Goal: Information Seeking & Learning: Find specific fact

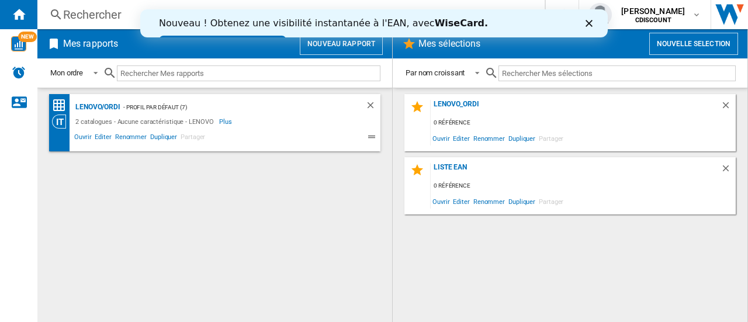
click at [338, 43] on button "Nouveau rapport" at bounding box center [341, 44] width 83 height 22
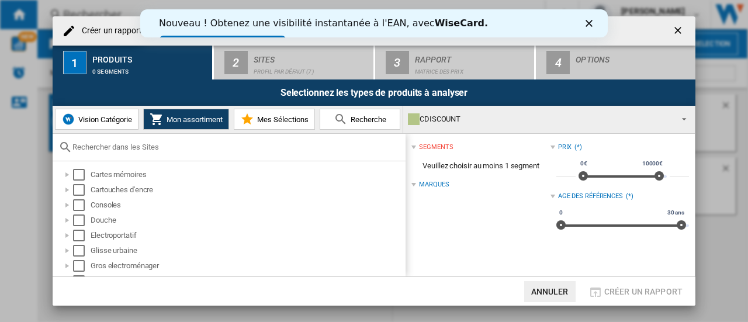
click at [590, 19] on div "Nouveau ! Obtenez une visibilité instantanée à l'EAN, avec [PERSON_NAME]. Essay…" at bounding box center [373, 32] width 467 height 36
click at [673, 30] on ng-md-icon "getI18NText('BUTTONS.CLOSE_DIALOG')" at bounding box center [679, 32] width 14 height 14
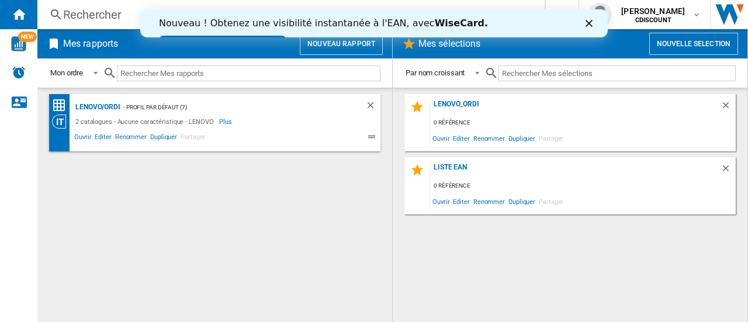
click at [592, 24] on icon "Fermer" at bounding box center [589, 23] width 7 height 7
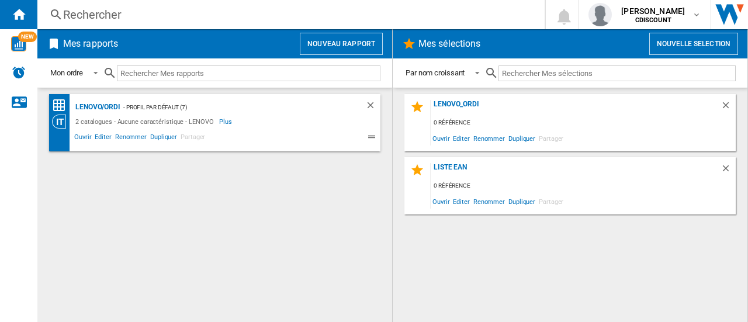
click at [681, 38] on button "Nouvelle selection" at bounding box center [693, 44] width 89 height 22
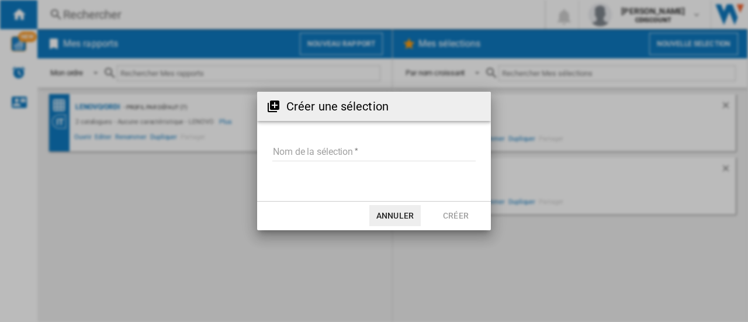
click at [299, 149] on input "Nom de la sélection" at bounding box center [373, 153] width 203 height 18
click at [288, 153] on input "Nom de la sélection" at bounding box center [373, 153] width 203 height 18
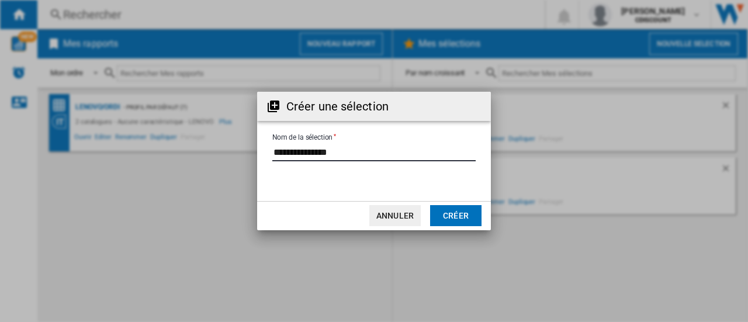
click at [306, 153] on input "Nom de la sélection" at bounding box center [373, 153] width 203 height 18
type input "**********"
click at [451, 214] on button "Créer" at bounding box center [455, 215] width 51 height 21
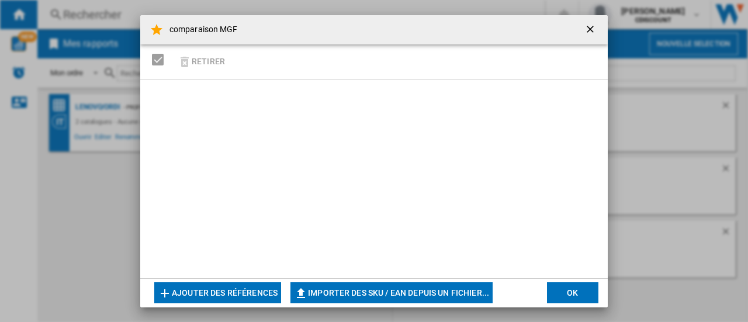
click at [246, 289] on button "Ajouter des références" at bounding box center [217, 292] width 127 height 21
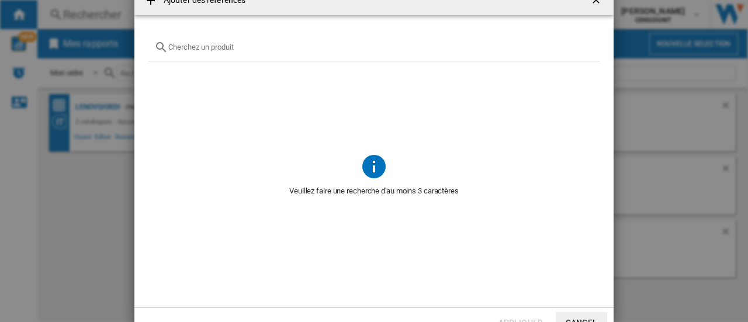
click at [196, 44] on input "text" at bounding box center [380, 47] width 425 height 9
click at [221, 45] on input "text" at bounding box center [380, 47] width 425 height 9
paste input "3304490410057 3304490411504 3304490411689"
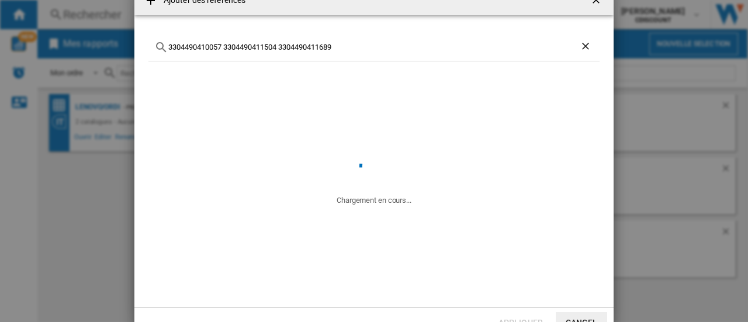
drag, startPoint x: 334, startPoint y: 49, endPoint x: 230, endPoint y: 46, distance: 104.1
click at [230, 46] on input "3304490410057 3304490411504 3304490411689" at bounding box center [373, 47] width 411 height 9
type input "3304490410057"
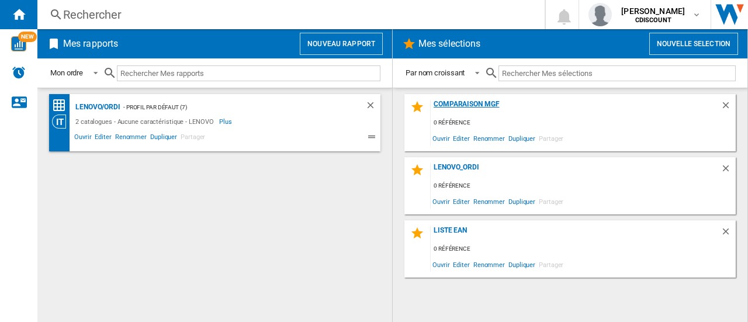
click at [449, 101] on div "comparaison MGF" at bounding box center [576, 108] width 290 height 16
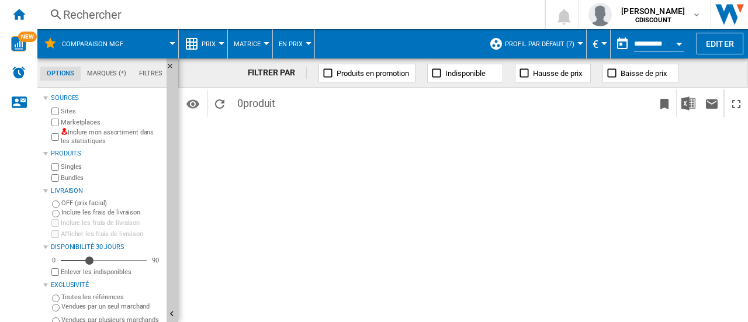
click at [172, 42] on div at bounding box center [172, 43] width 6 height 3
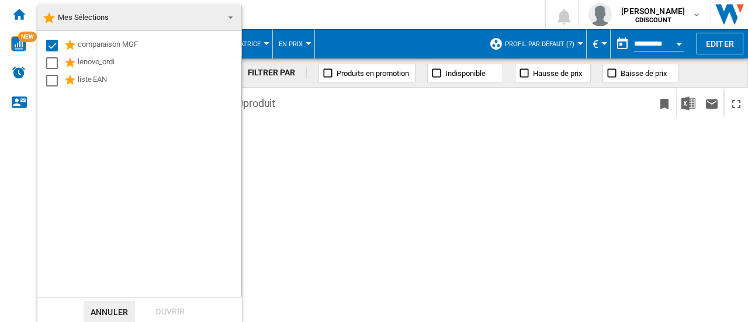
click at [172, 41] on div "comparaison MGF" at bounding box center [159, 46] width 162 height 14
click at [525, 196] on md-backdrop at bounding box center [374, 161] width 748 height 322
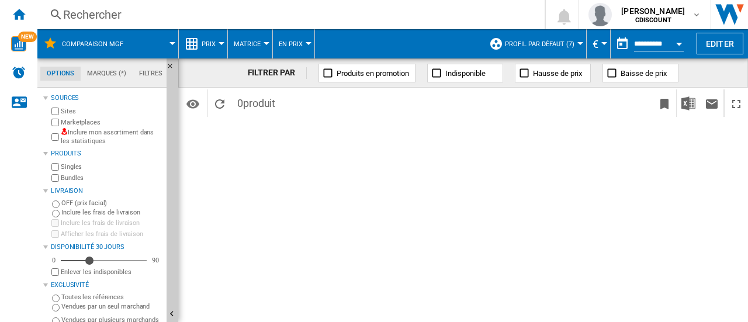
click at [77, 11] on div "Rechercher" at bounding box center [288, 14] width 451 height 16
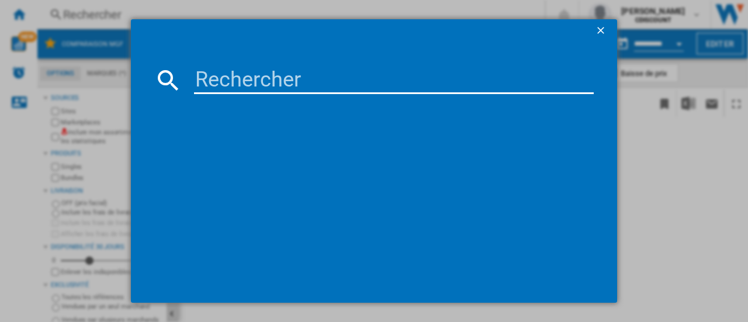
click at [323, 86] on input at bounding box center [394, 80] width 400 height 28
paste input "3304490410057 3304490411504 3304490411689"
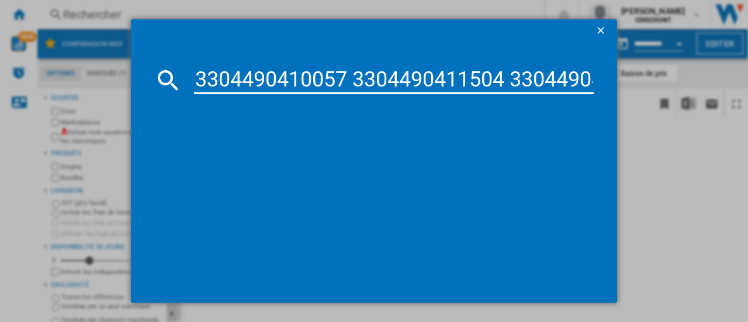
scroll to position [0, 74]
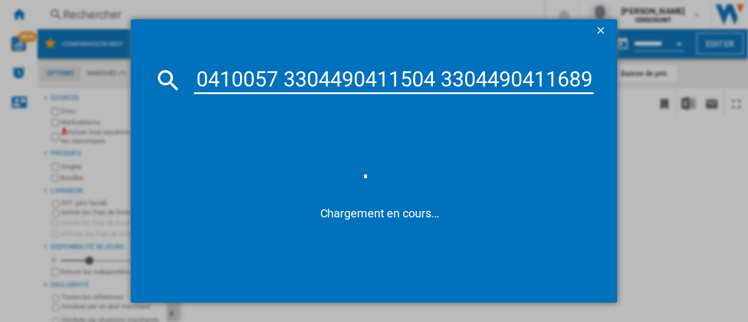
drag, startPoint x: 289, startPoint y: 81, endPoint x: 595, endPoint y: 102, distance: 307.5
click at [595, 102] on md-dialog-content "3304490410057 3304490411504 3304490411689 Chargement en cours..." at bounding box center [374, 173] width 486 height 260
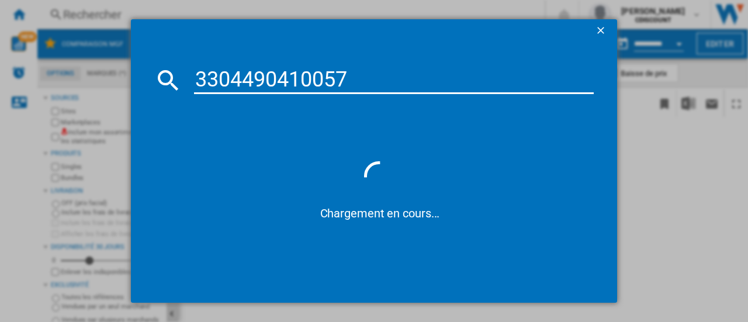
scroll to position [0, 0]
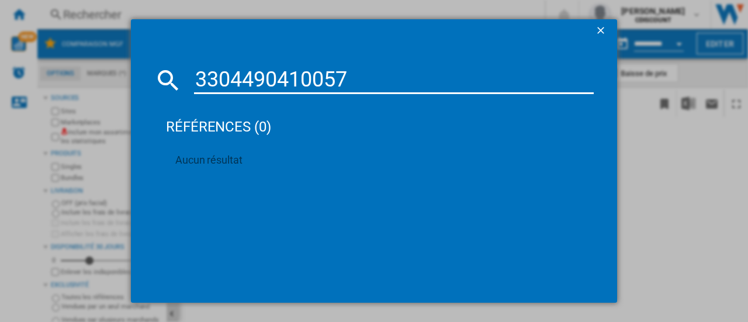
drag, startPoint x: 357, startPoint y: 71, endPoint x: 330, endPoint y: 78, distance: 28.2
click at [357, 71] on input "3304490410057" at bounding box center [394, 80] width 400 height 28
drag, startPoint x: 354, startPoint y: 78, endPoint x: 99, endPoint y: 61, distance: 255.3
click at [99, 61] on div "3304490410057 références (0) Aucun résultat" at bounding box center [374, 161] width 748 height 322
paste input "WE"
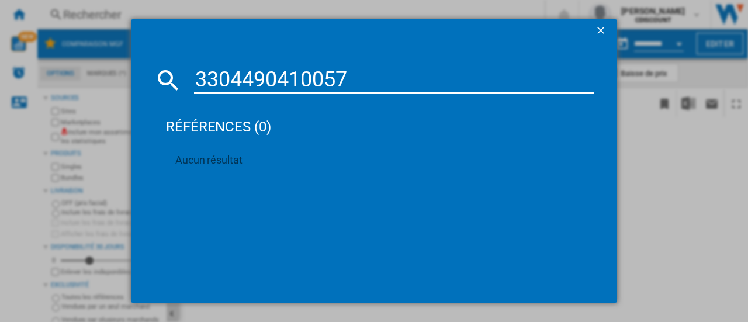
type input "WE3304490410057"
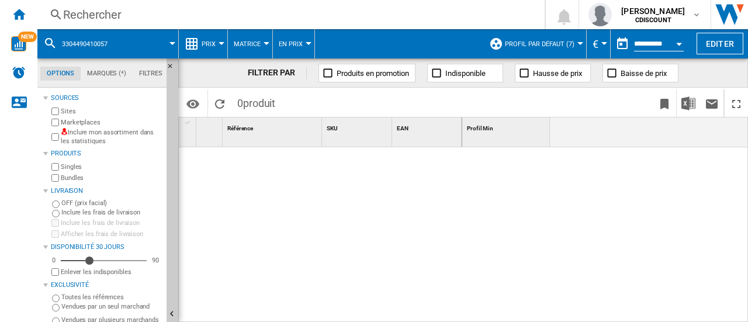
drag, startPoint x: 20, startPoint y: 13, endPoint x: 41, endPoint y: 39, distance: 33.2
click at [20, 13] on ng-md-icon "Accueil" at bounding box center [19, 14] width 14 height 14
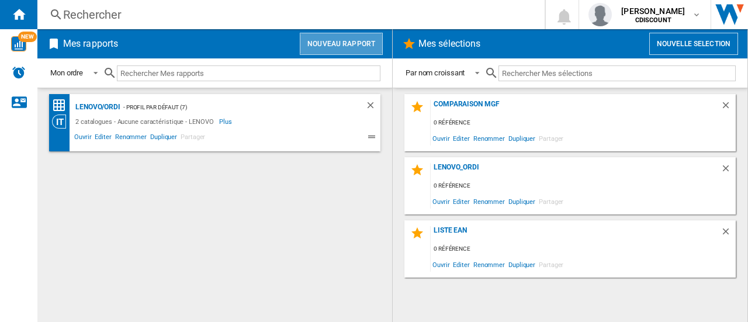
click at [359, 40] on button "Nouveau rapport" at bounding box center [341, 44] width 83 height 22
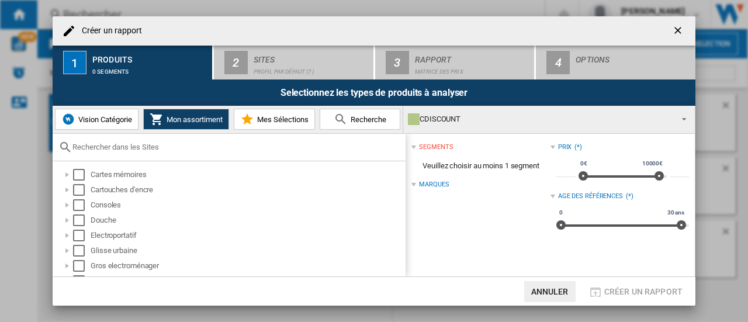
click at [108, 120] on span "Vision Catégorie" at bounding box center [103, 119] width 57 height 9
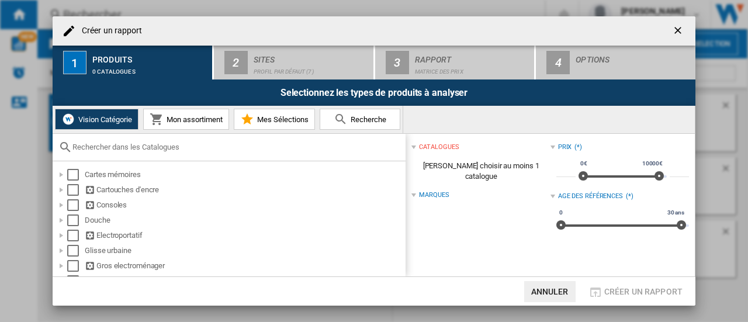
click at [678, 27] on ng-md-icon "getI18NText('BUTTONS.CLOSE_DIALOG')" at bounding box center [679, 32] width 14 height 14
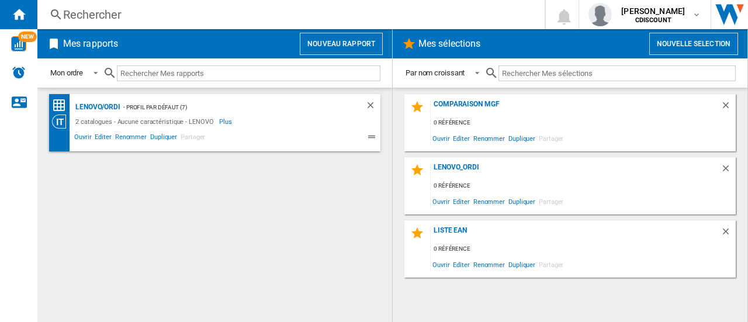
click at [98, 17] on div "Rechercher" at bounding box center [288, 14] width 451 height 16
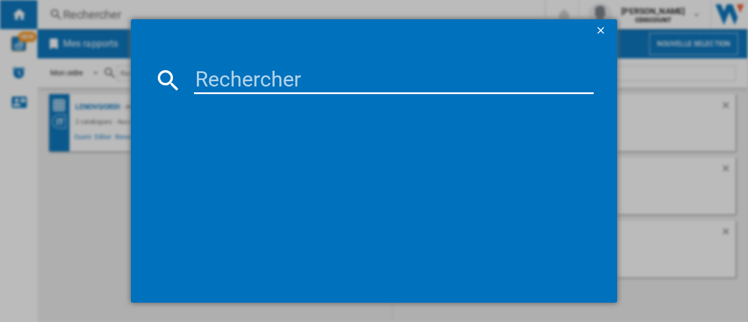
click at [310, 82] on input at bounding box center [394, 80] width 400 height 28
paste input "C13S015055"
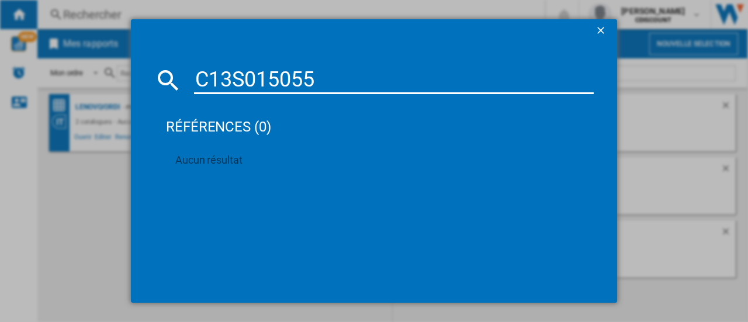
type input "C13S015055"
click at [598, 28] on ng-md-icon "getI18NText('BUTTONS.CLOSE_DIALOG')" at bounding box center [602, 32] width 14 height 14
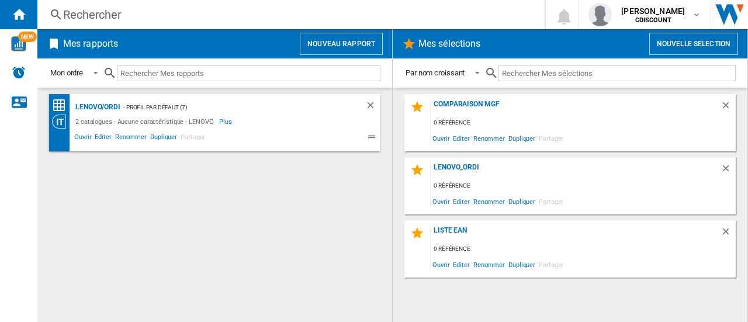
click at [93, 19] on div "Rechercher" at bounding box center [288, 14] width 451 height 16
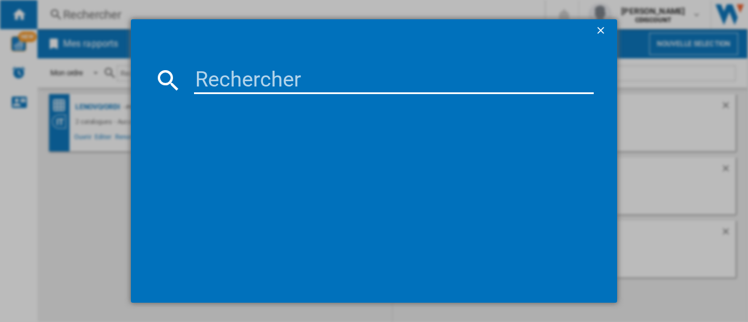
click at [341, 86] on input at bounding box center [394, 80] width 400 height 28
paste input "SAM1742217797867"
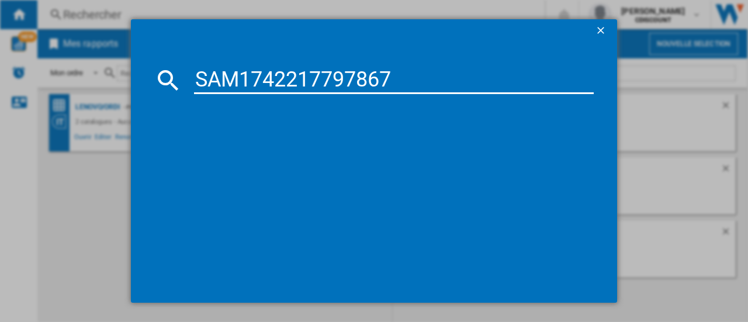
type input "SAM1742217797867"
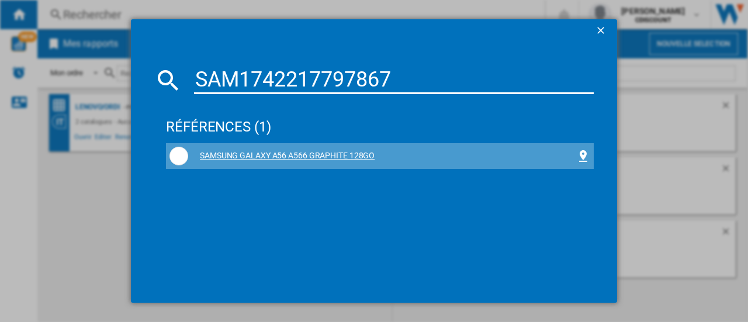
click at [243, 156] on div "SAMSUNG GALAXY A56 A566 GRAPHITE 128GO" at bounding box center [382, 156] width 388 height 12
